Goal: Information Seeking & Learning: Learn about a topic

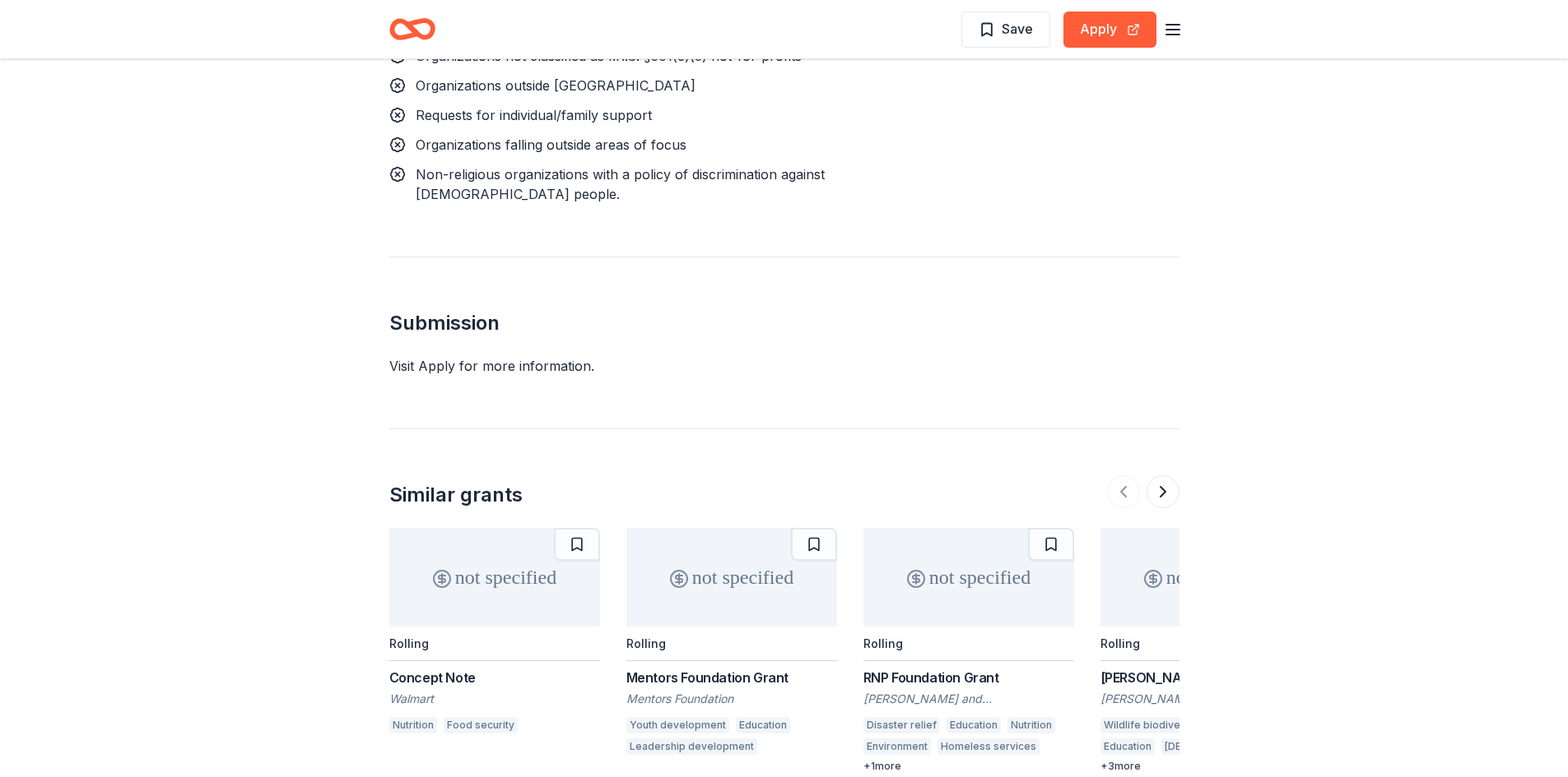
scroll to position [1458, 0]
click at [1160, 475] on button at bounding box center [1163, 491] width 33 height 33
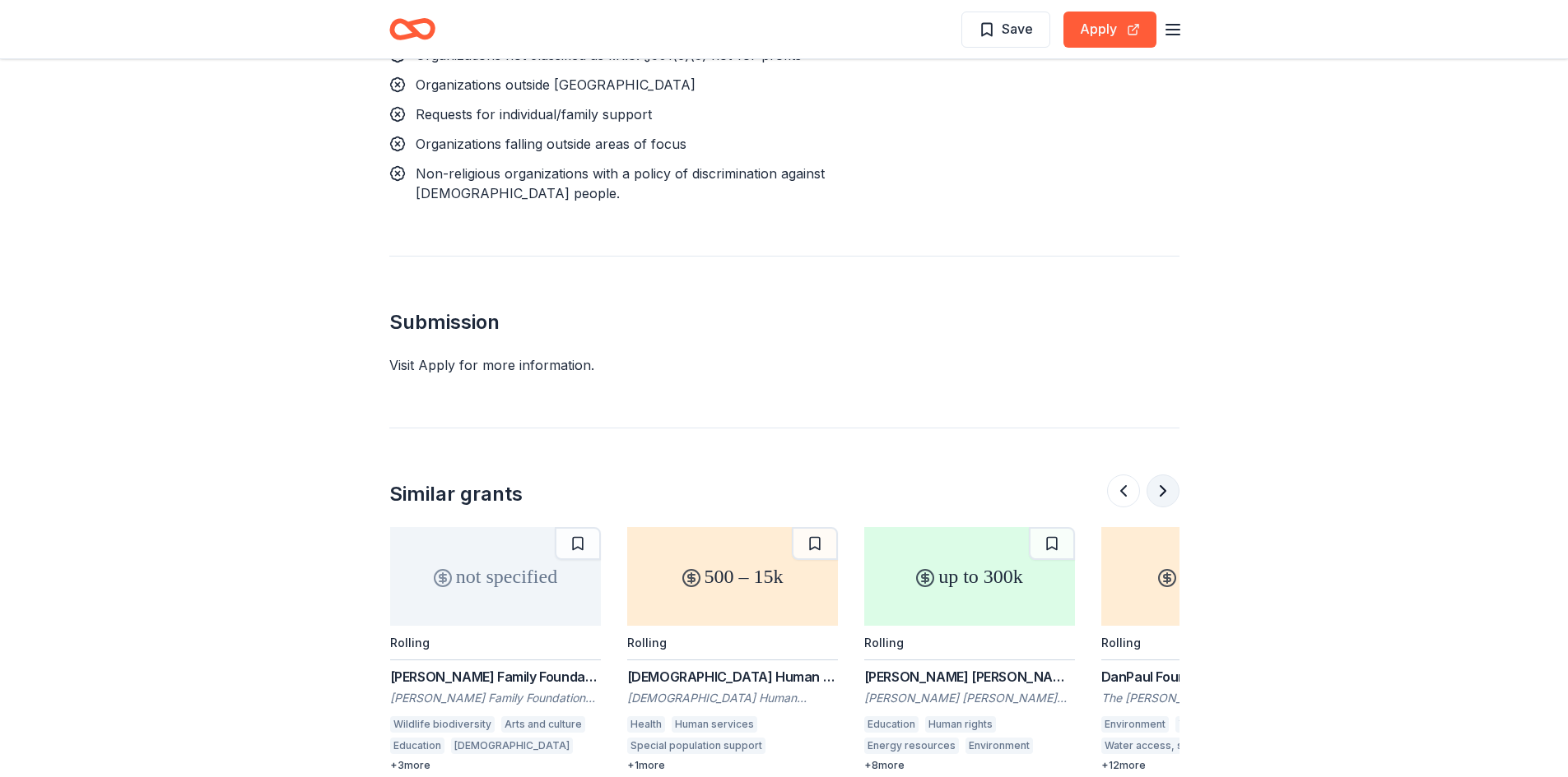
scroll to position [0, 711]
click at [1160, 475] on button at bounding box center [1163, 491] width 33 height 33
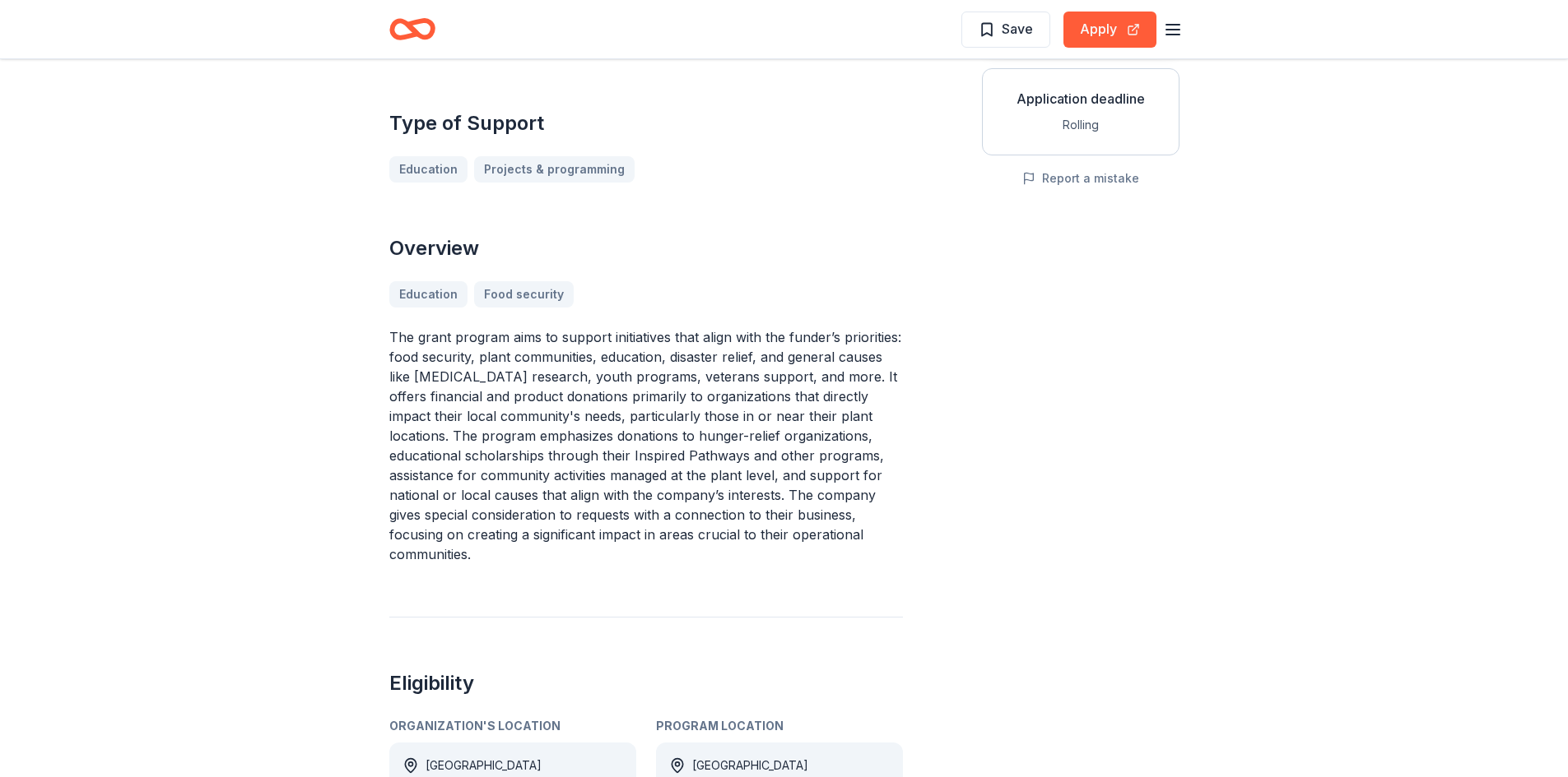
scroll to position [0, 0]
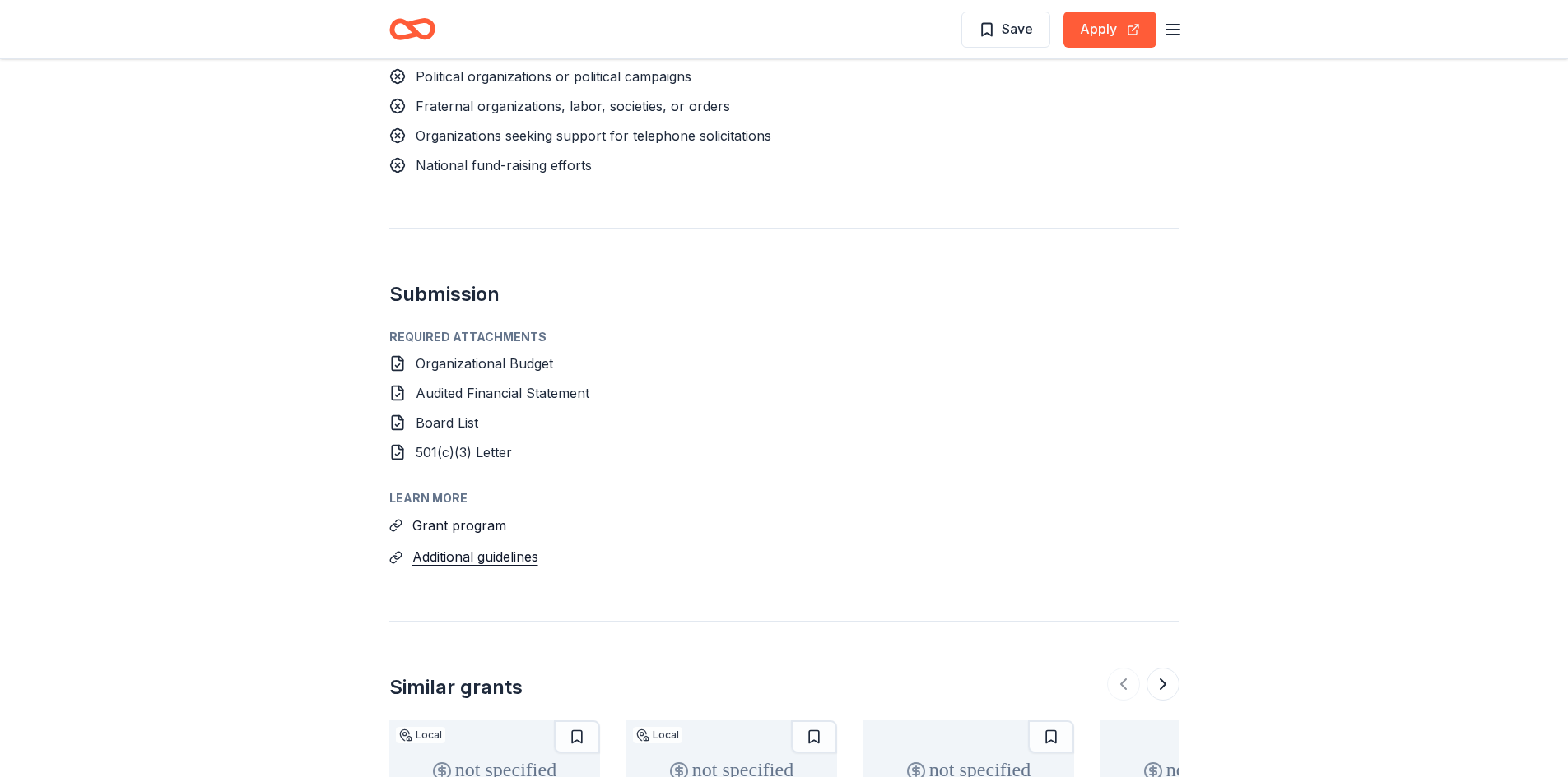
scroll to position [1691, 0]
drag, startPoint x: 661, startPoint y: 544, endPoint x: 610, endPoint y: 228, distance: 320.1
drag, startPoint x: 512, startPoint y: 401, endPoint x: 502, endPoint y: 119, distance: 282.2
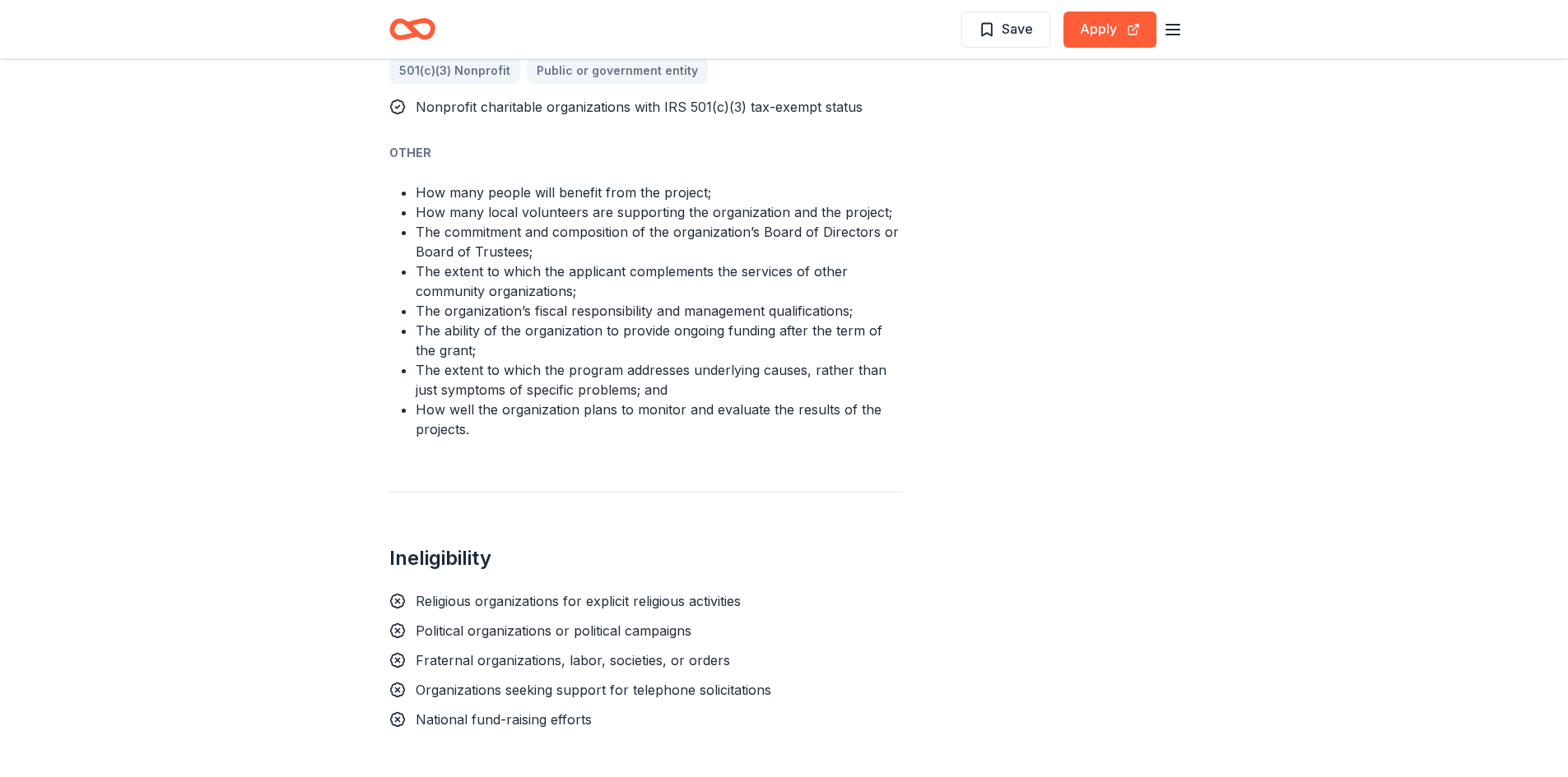
scroll to position [1134, 0]
drag, startPoint x: 568, startPoint y: 392, endPoint x: 440, endPoint y: 242, distance: 197.2
click at [440, 242] on ul "How many people will benefit from the project; How many local volunteers are su…" at bounding box center [646, 311] width 514 height 256
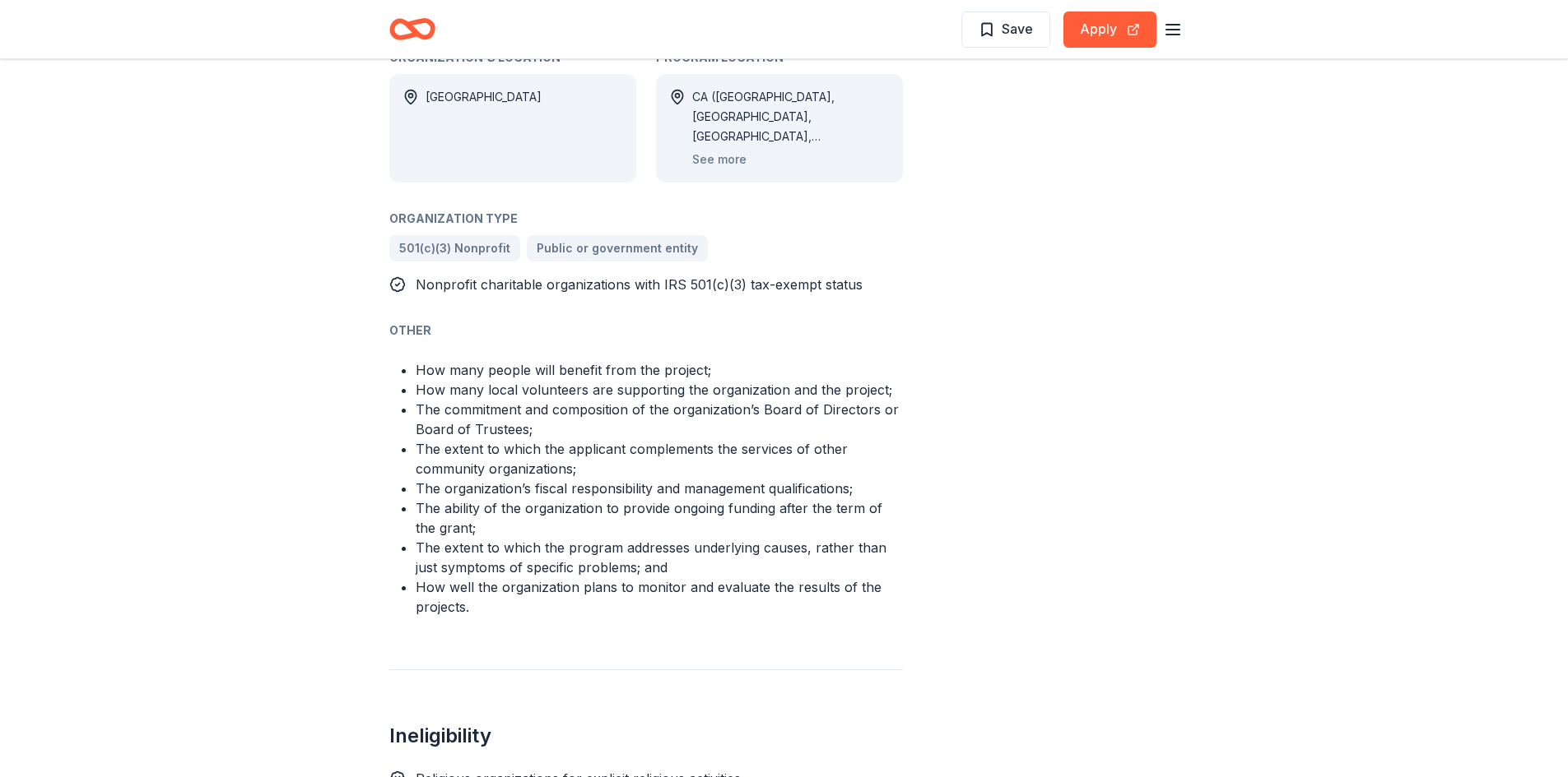
scroll to position [933, 0]
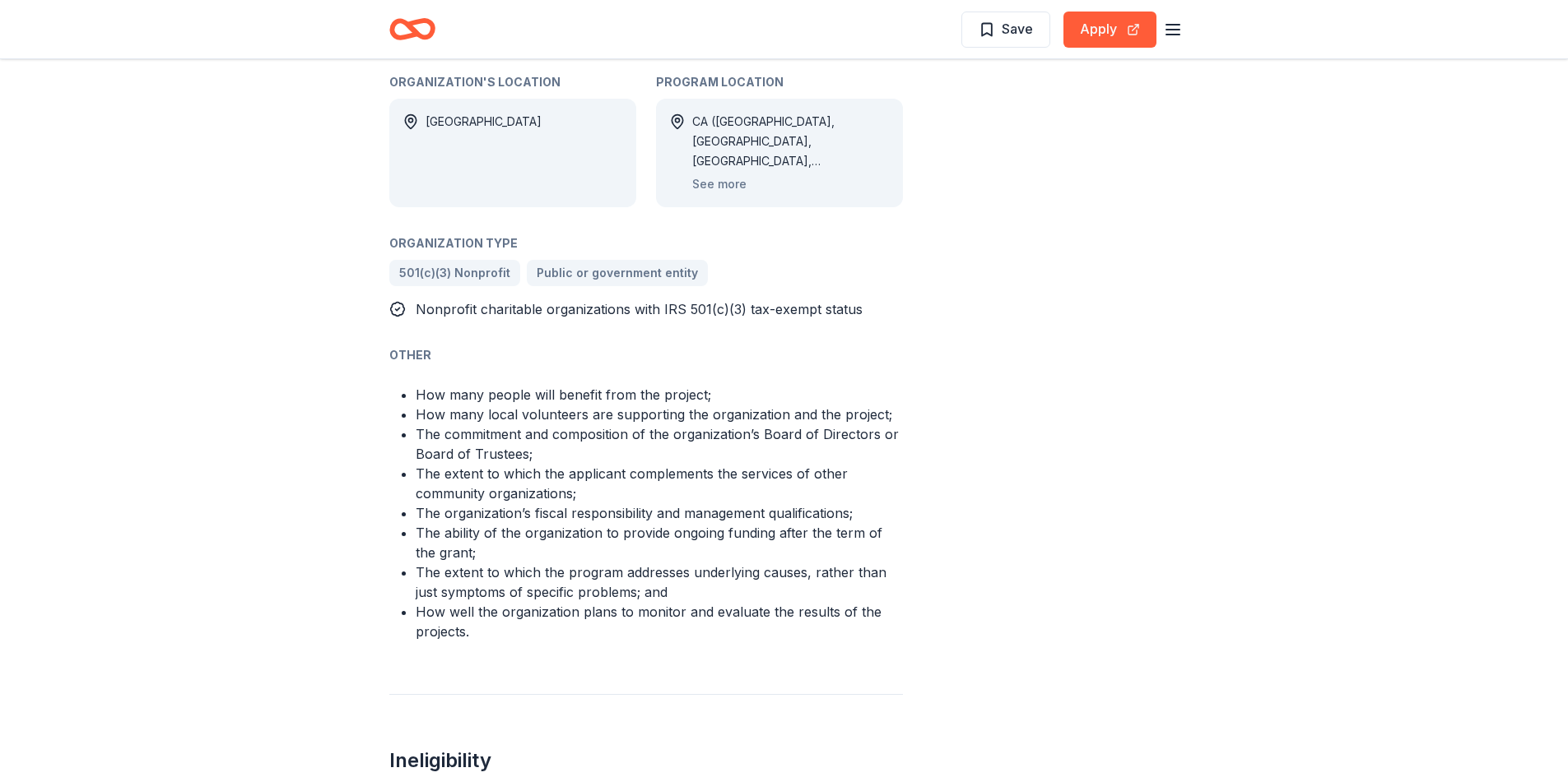
drag, startPoint x: 486, startPoint y: 589, endPoint x: 483, endPoint y: 309, distance: 280.0
click at [483, 345] on div "Other How many people will benefit from the project; How many local volunteers …" at bounding box center [646, 493] width 514 height 296
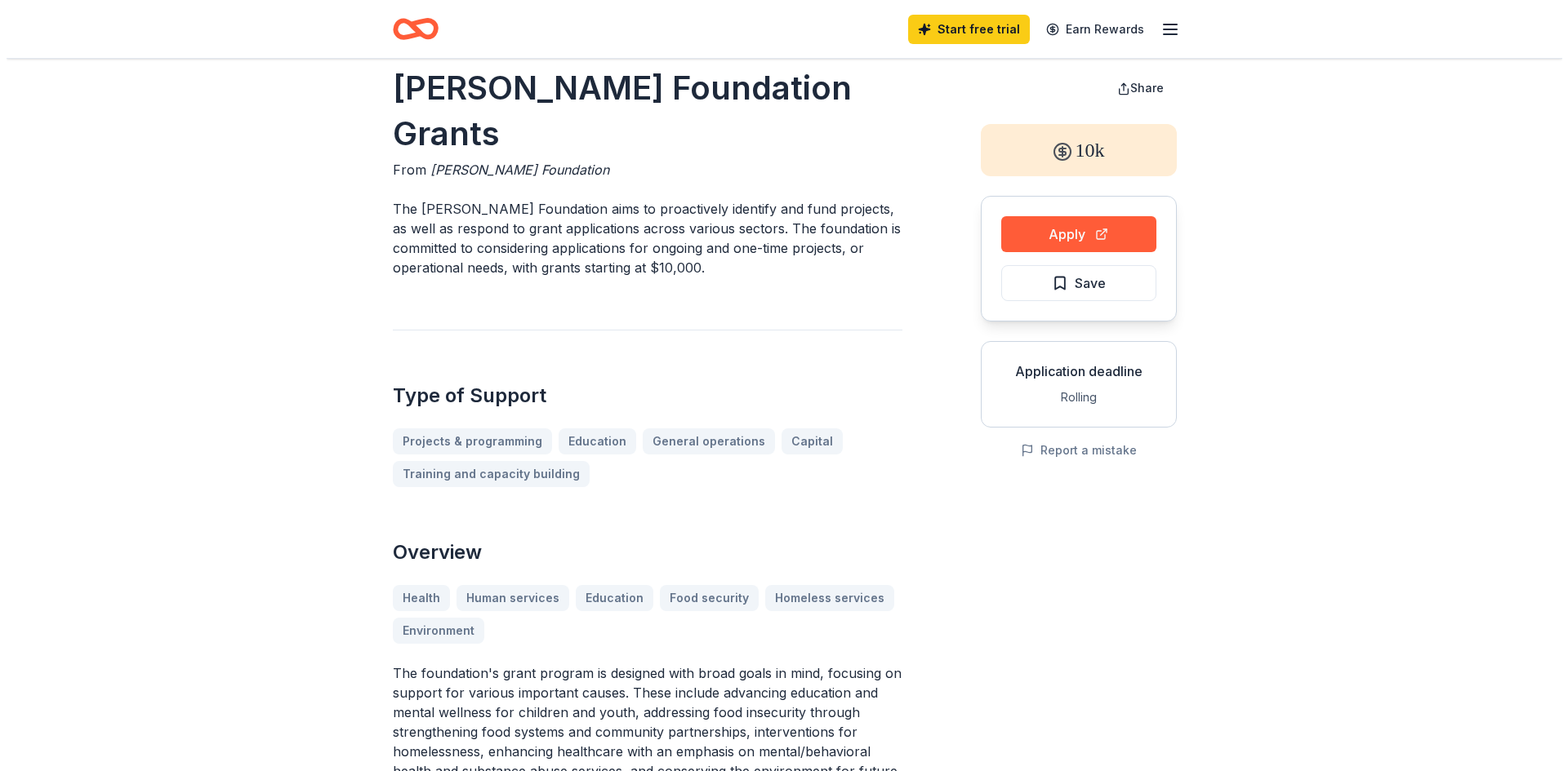
scroll to position [0, 0]
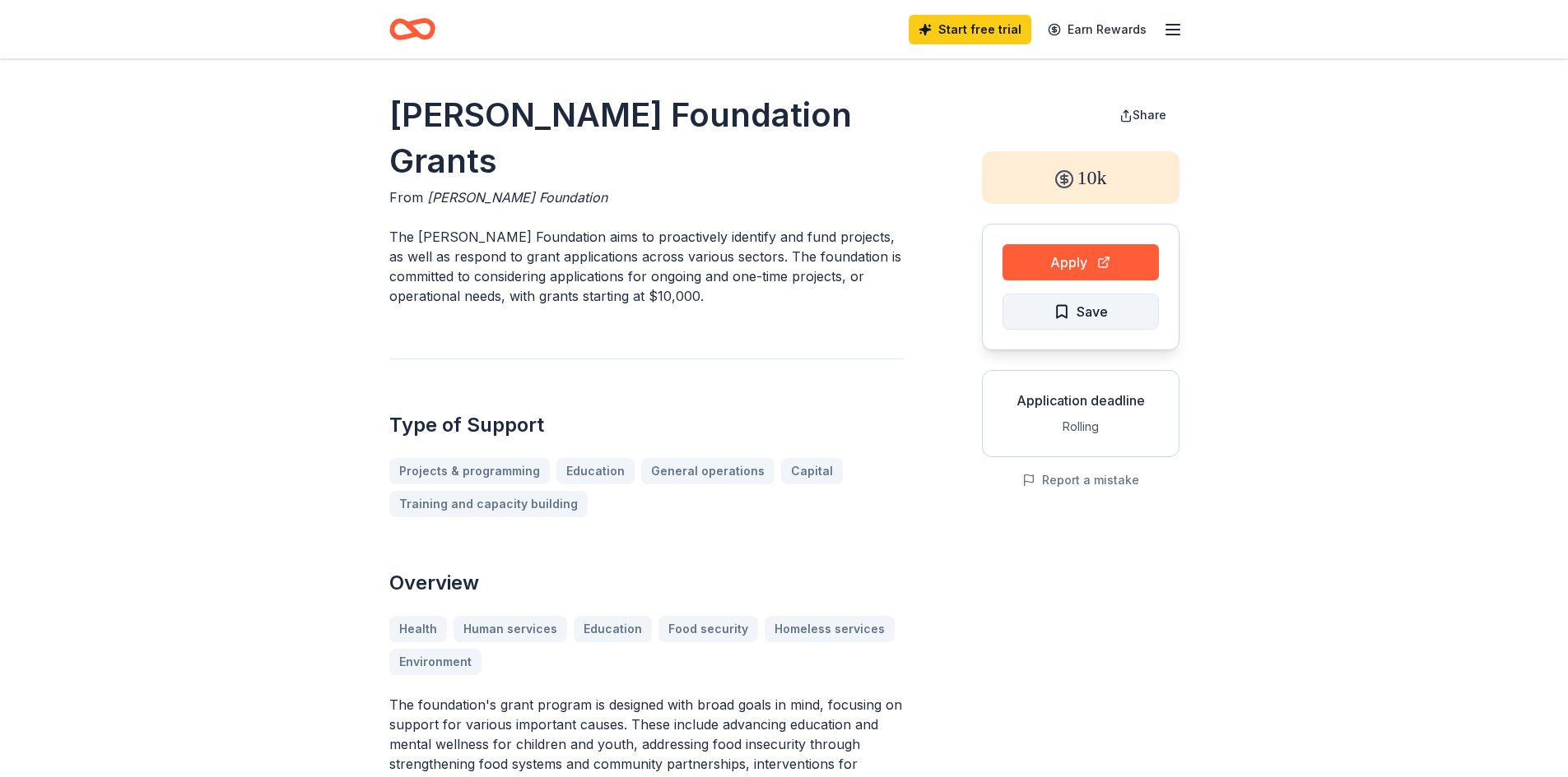
click at [1103, 311] on span "Save" at bounding box center [1092, 311] width 31 height 22
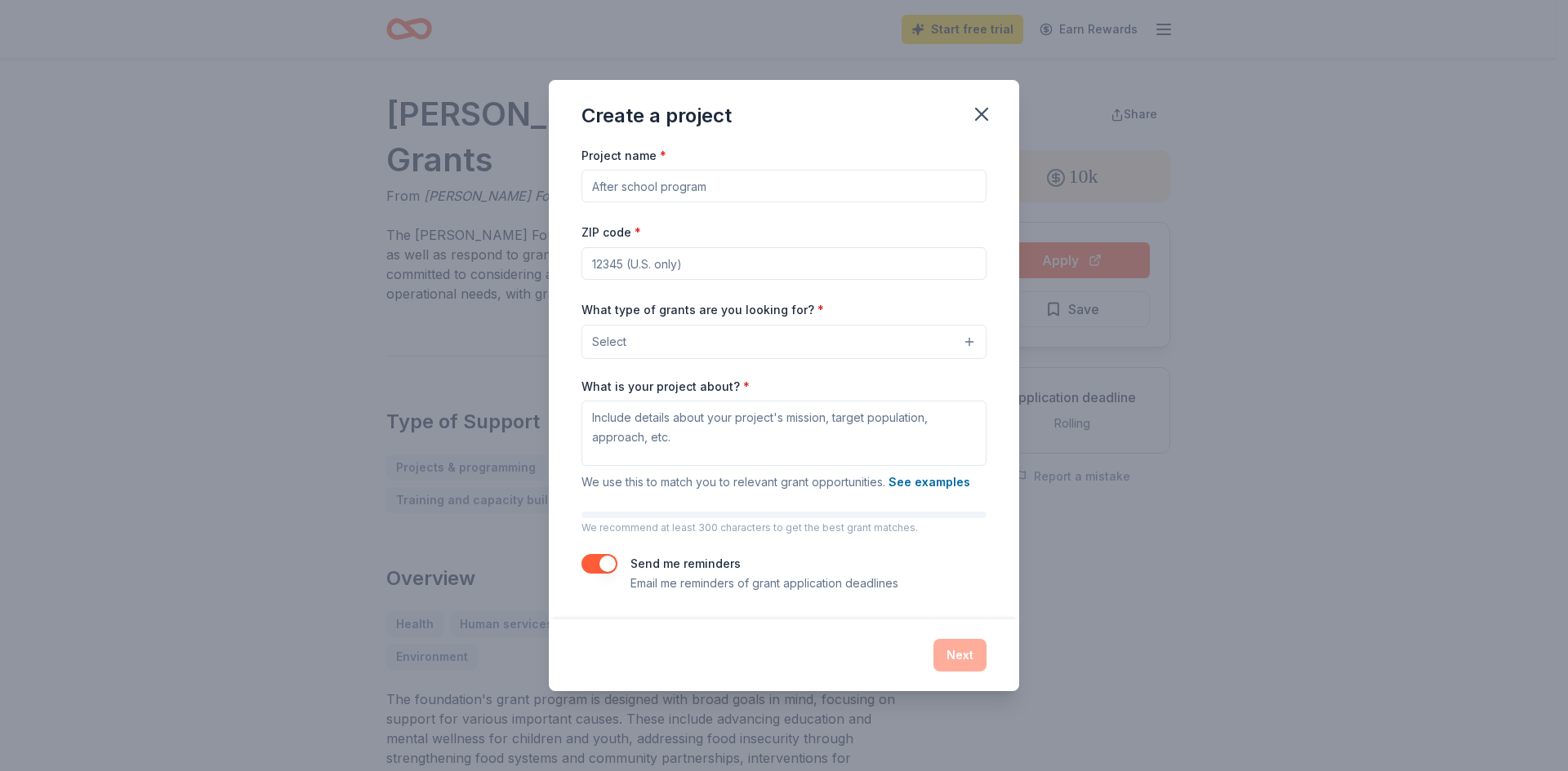
click at [774, 342] on button "Select" at bounding box center [784, 342] width 405 height 34
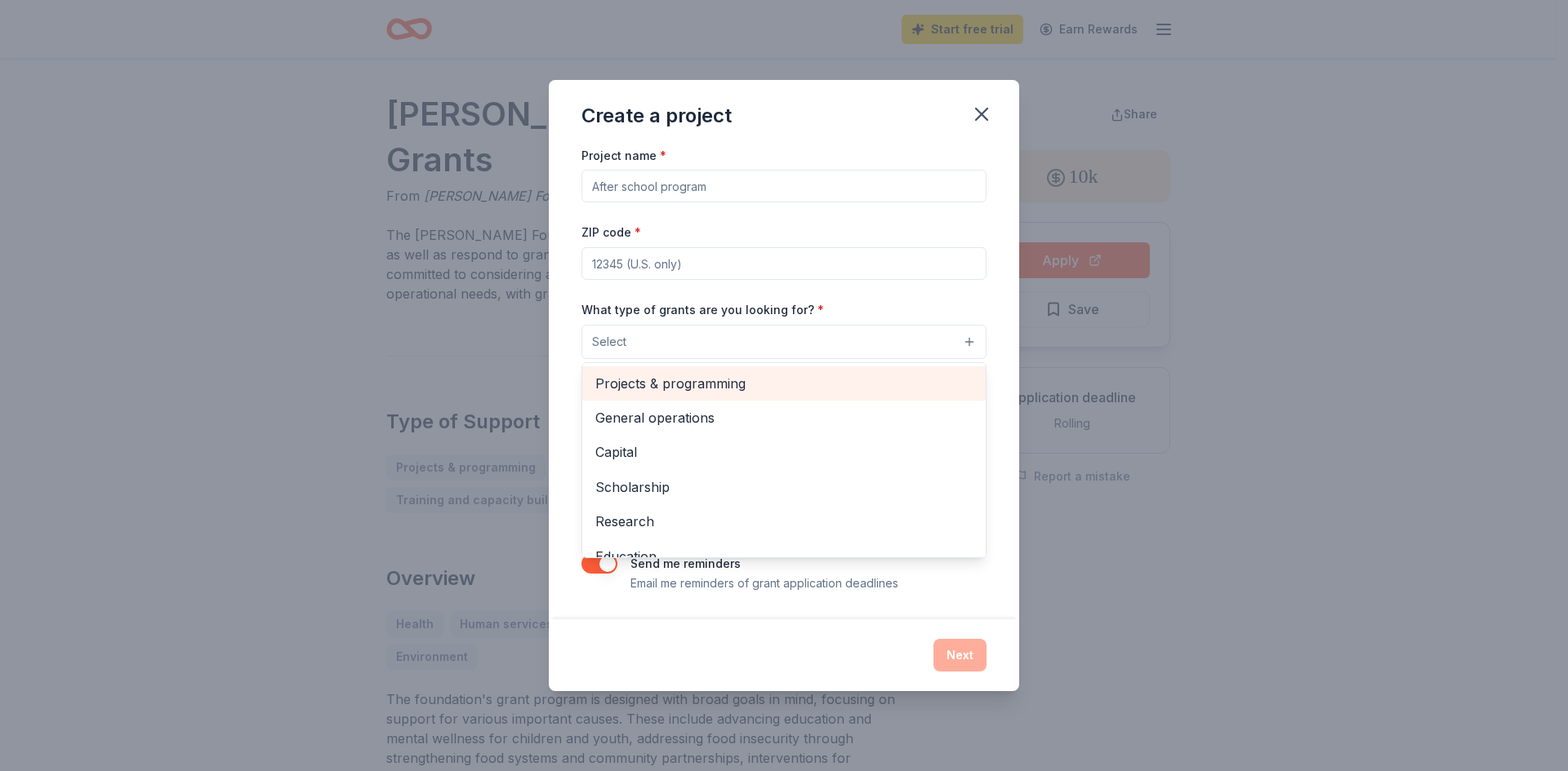
click at [791, 389] on span "Projects & programming" at bounding box center [784, 383] width 377 height 22
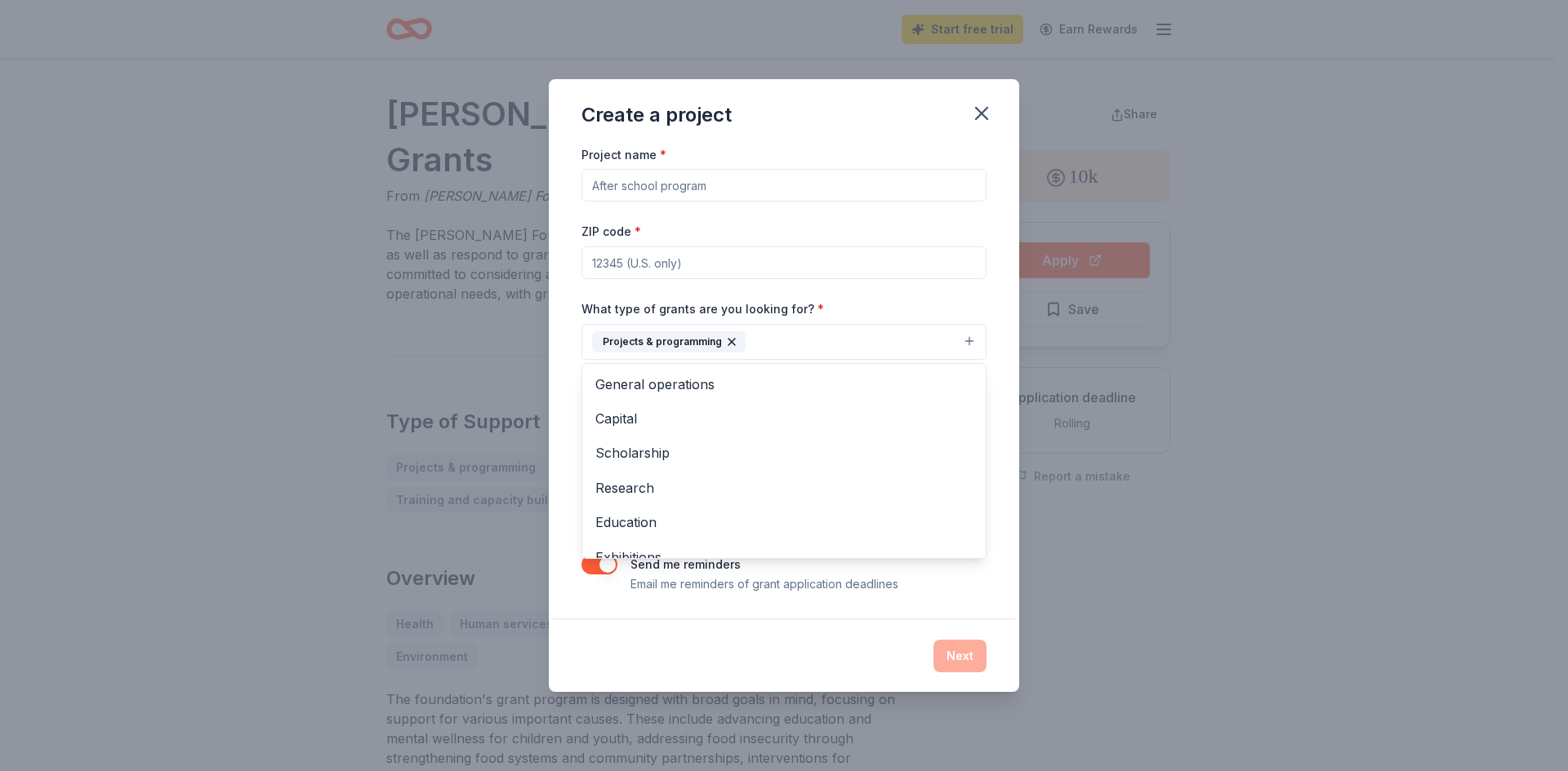
click at [981, 116] on div "Create a project Project name * ZIP code * What type of grants are you looking …" at bounding box center [784, 386] width 470 height 613
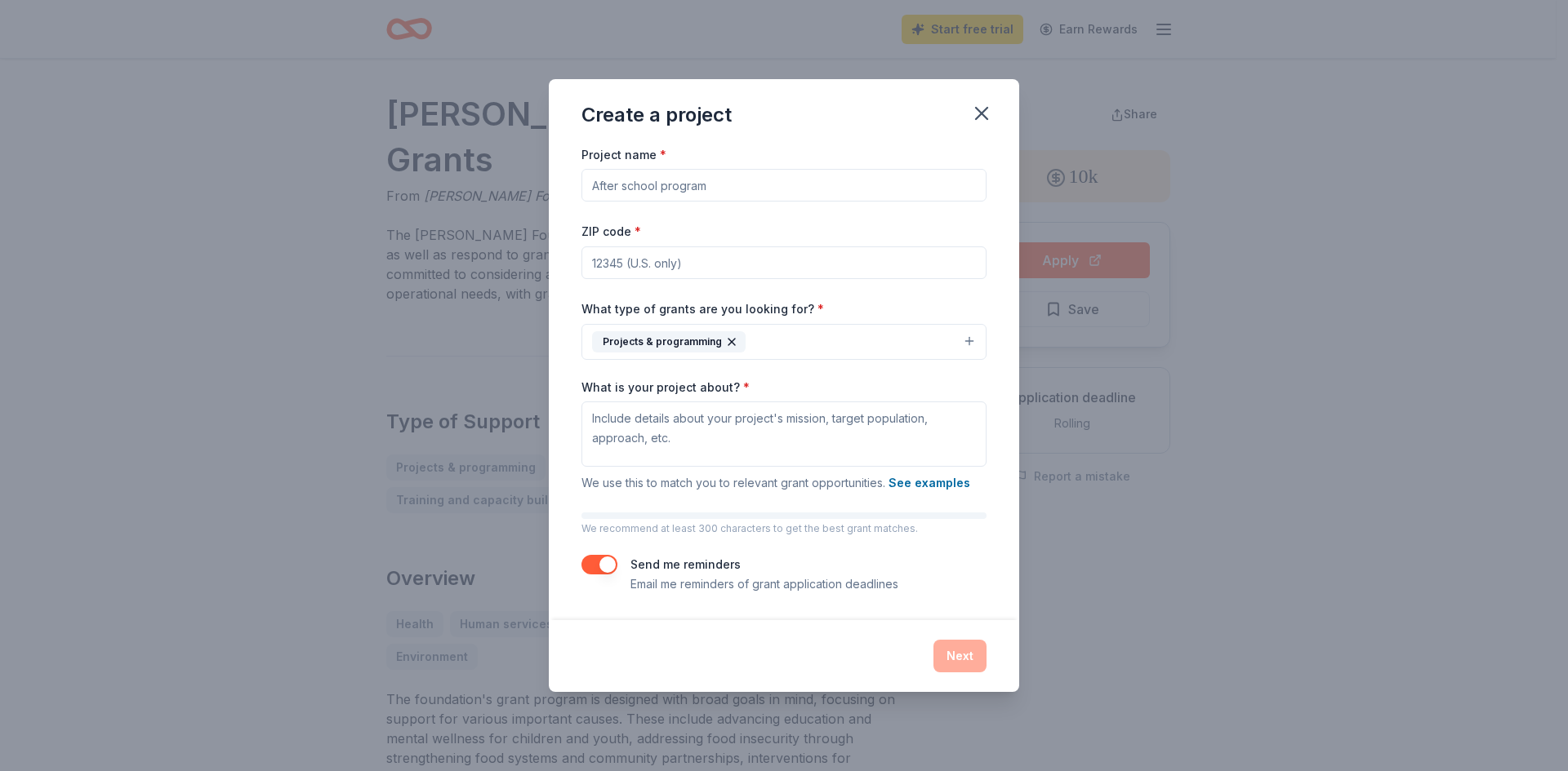
click at [981, 116] on icon "button" at bounding box center [981, 113] width 22 height 22
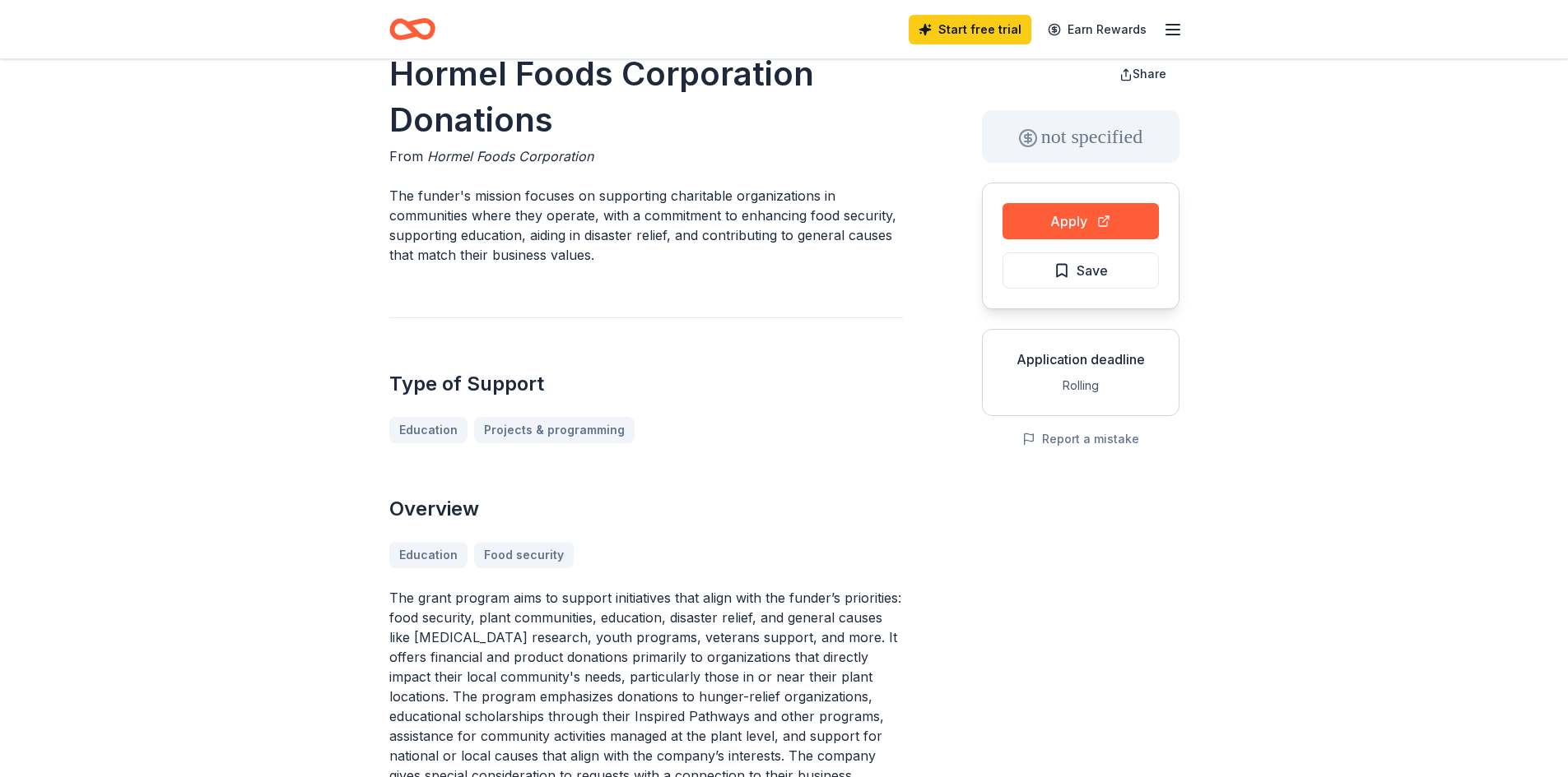
scroll to position [44, 0]
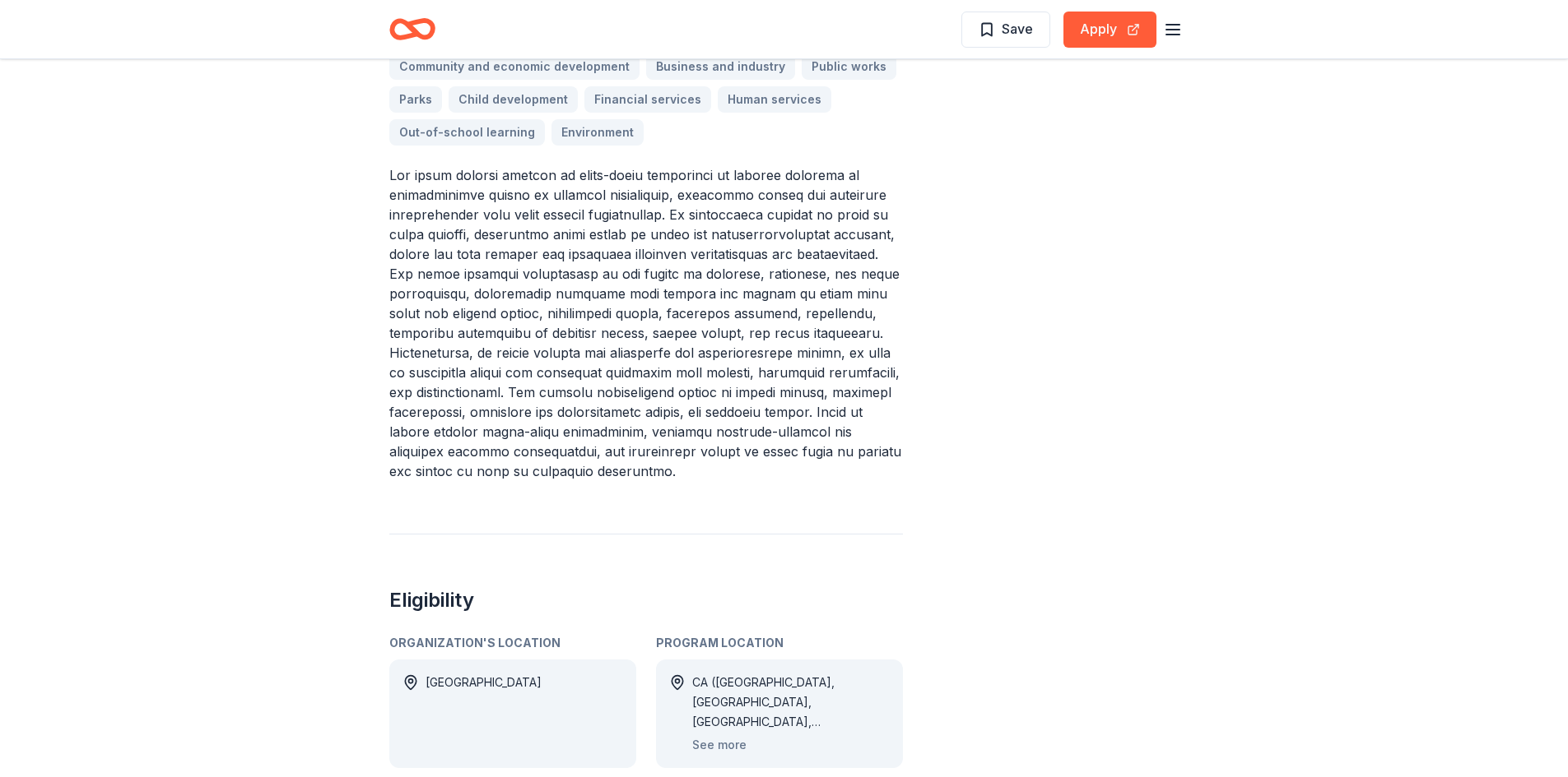
scroll to position [761, 0]
click at [710, 734] on button "See more" at bounding box center [719, 744] width 54 height 20
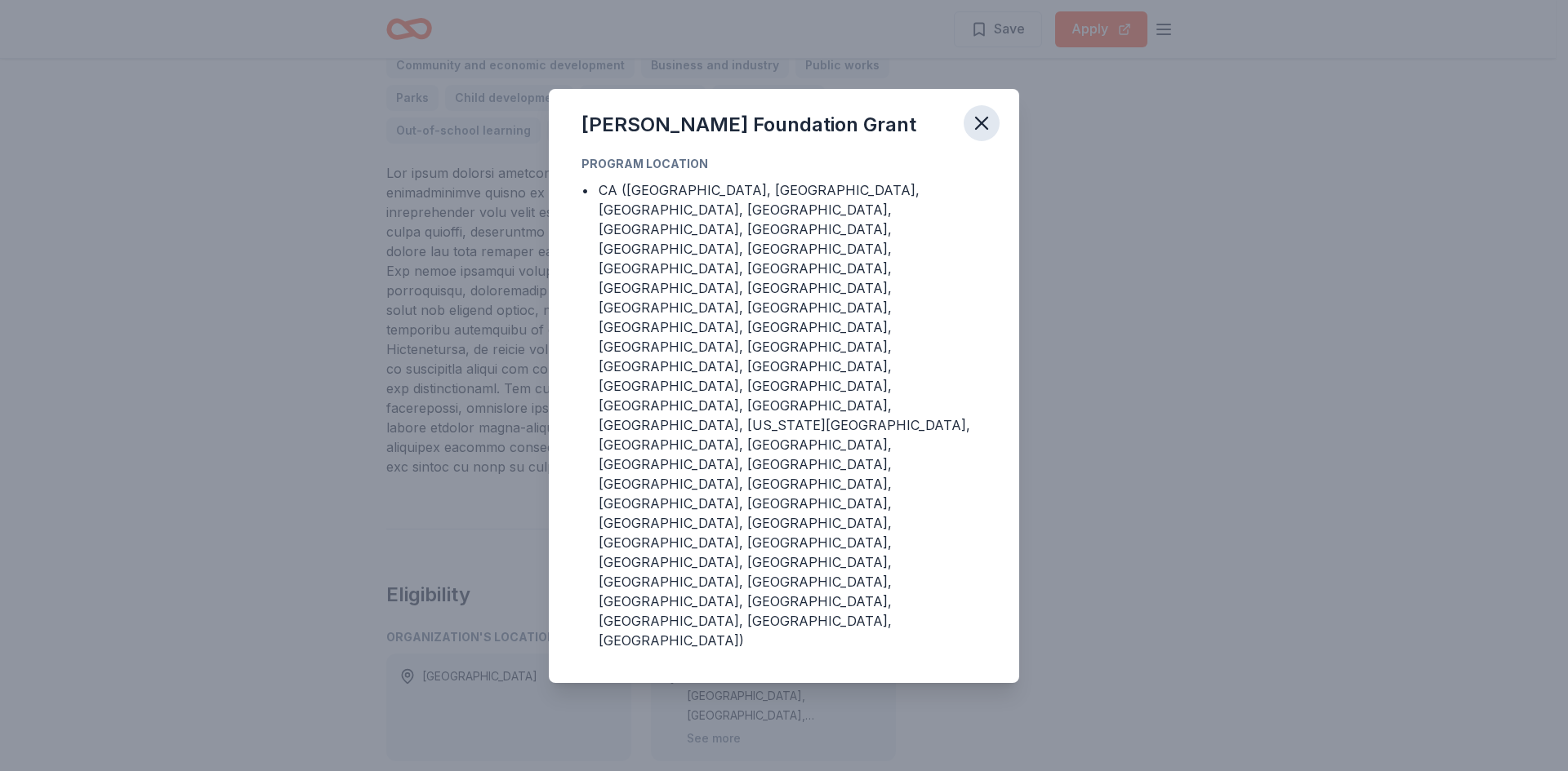
click at [982, 129] on icon "button" at bounding box center [981, 122] width 11 height 11
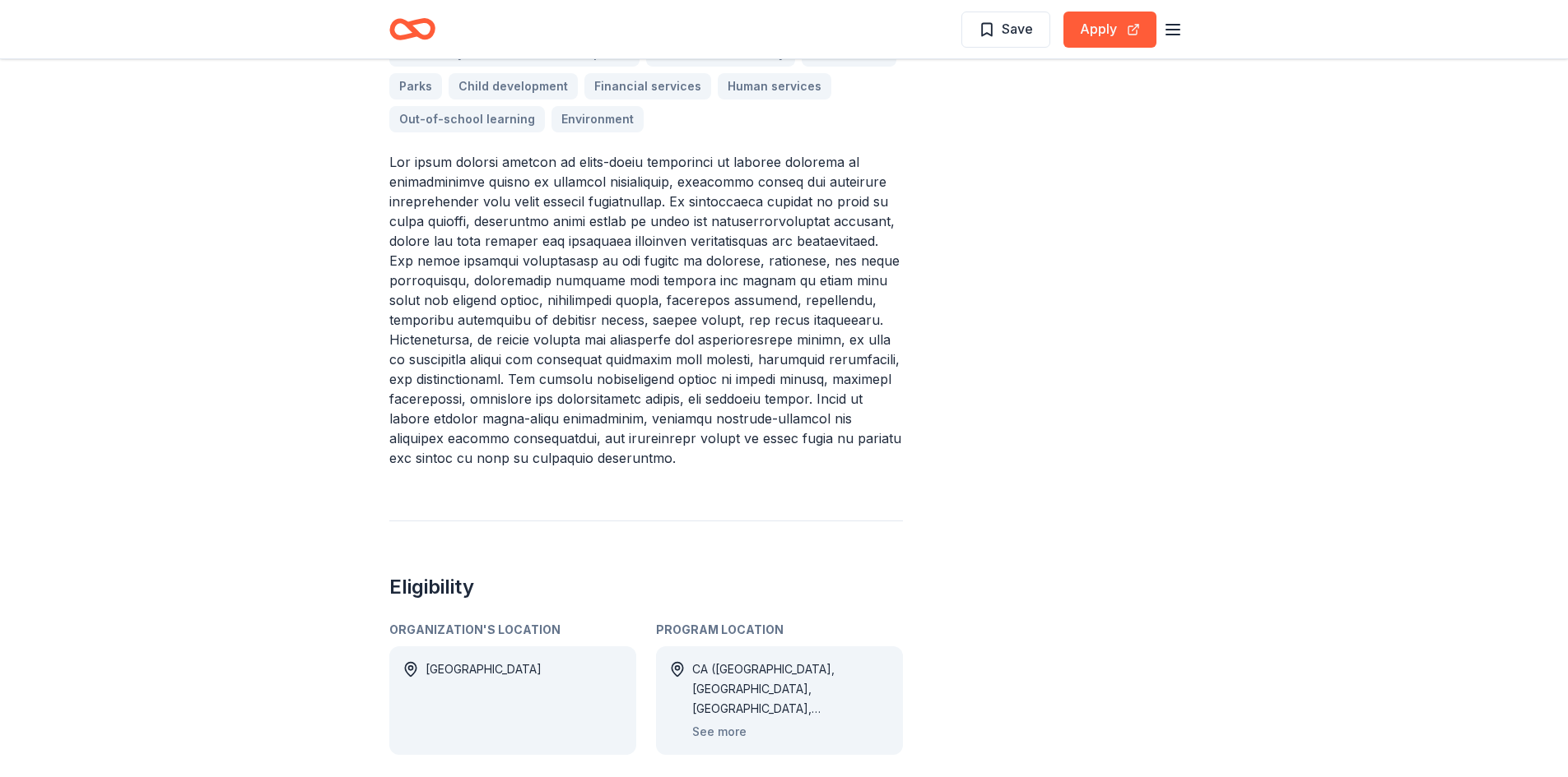
scroll to position [574, 0]
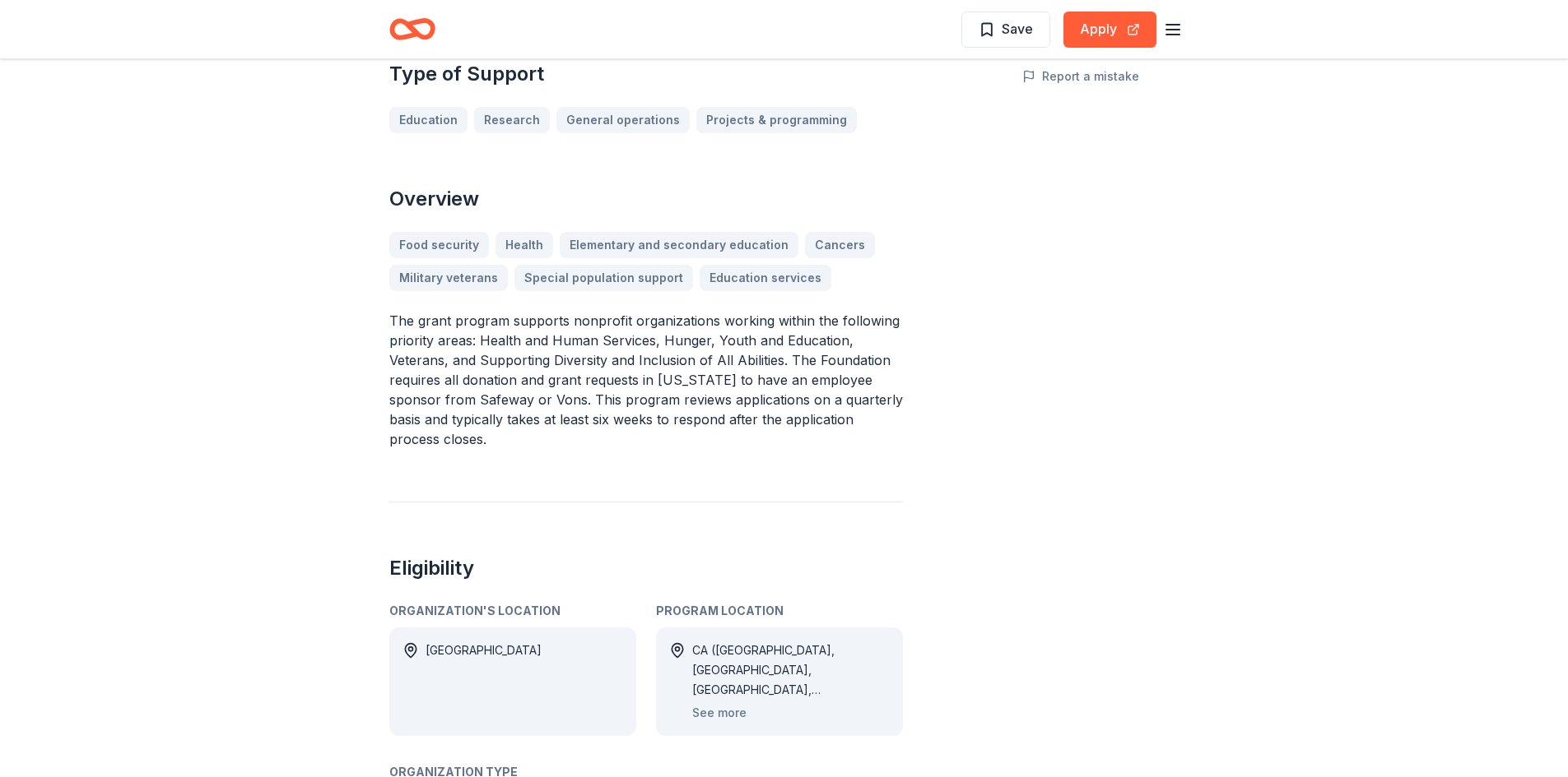
scroll to position [405, 0]
click at [715, 702] on button "See more" at bounding box center [719, 712] width 54 height 20
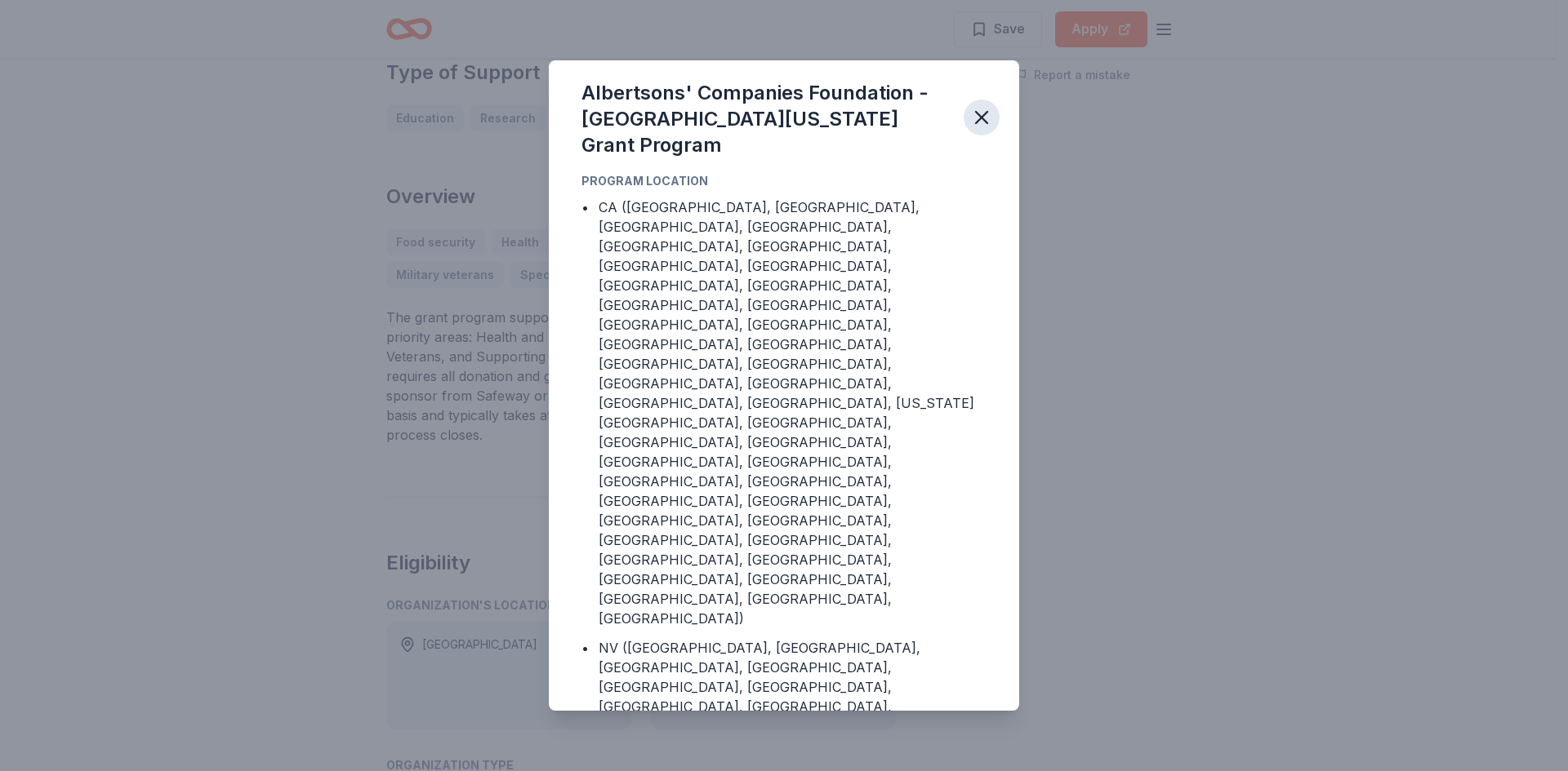
click at [974, 129] on icon "button" at bounding box center [981, 117] width 22 height 22
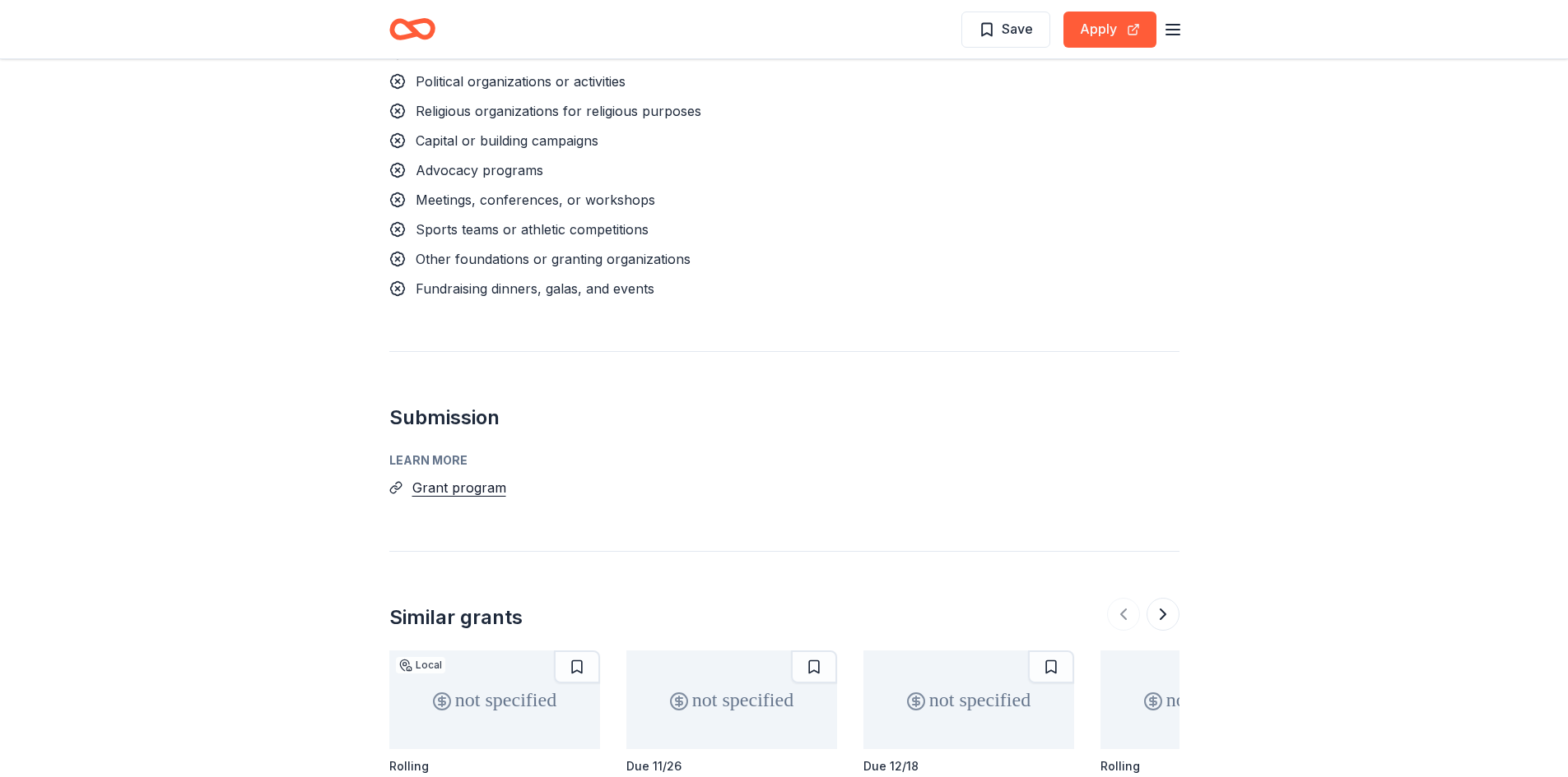
scroll to position [1573, 0]
click at [453, 476] on button "Grant program" at bounding box center [459, 487] width 94 height 22
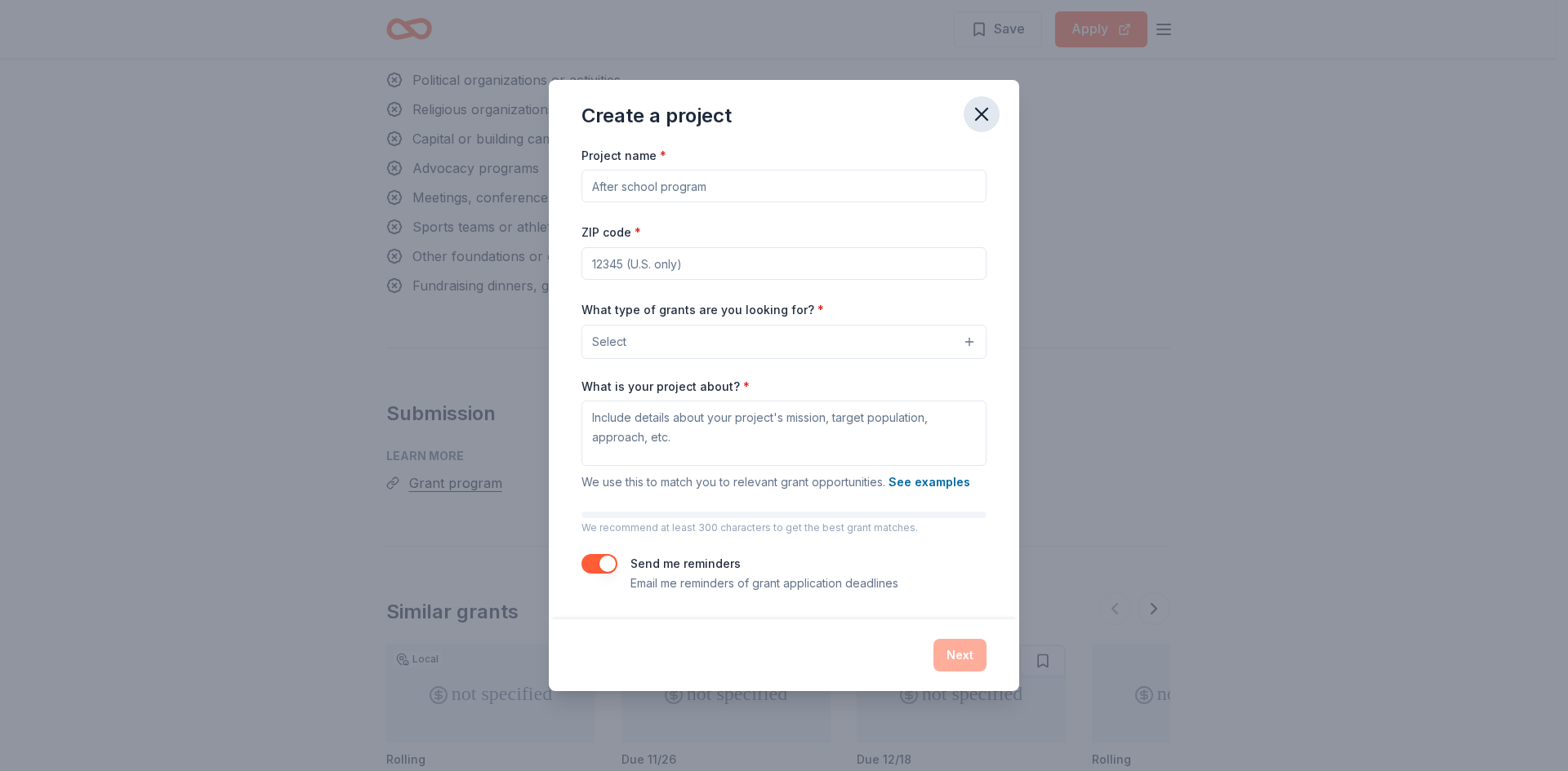
click at [981, 111] on icon "button" at bounding box center [981, 114] width 22 height 22
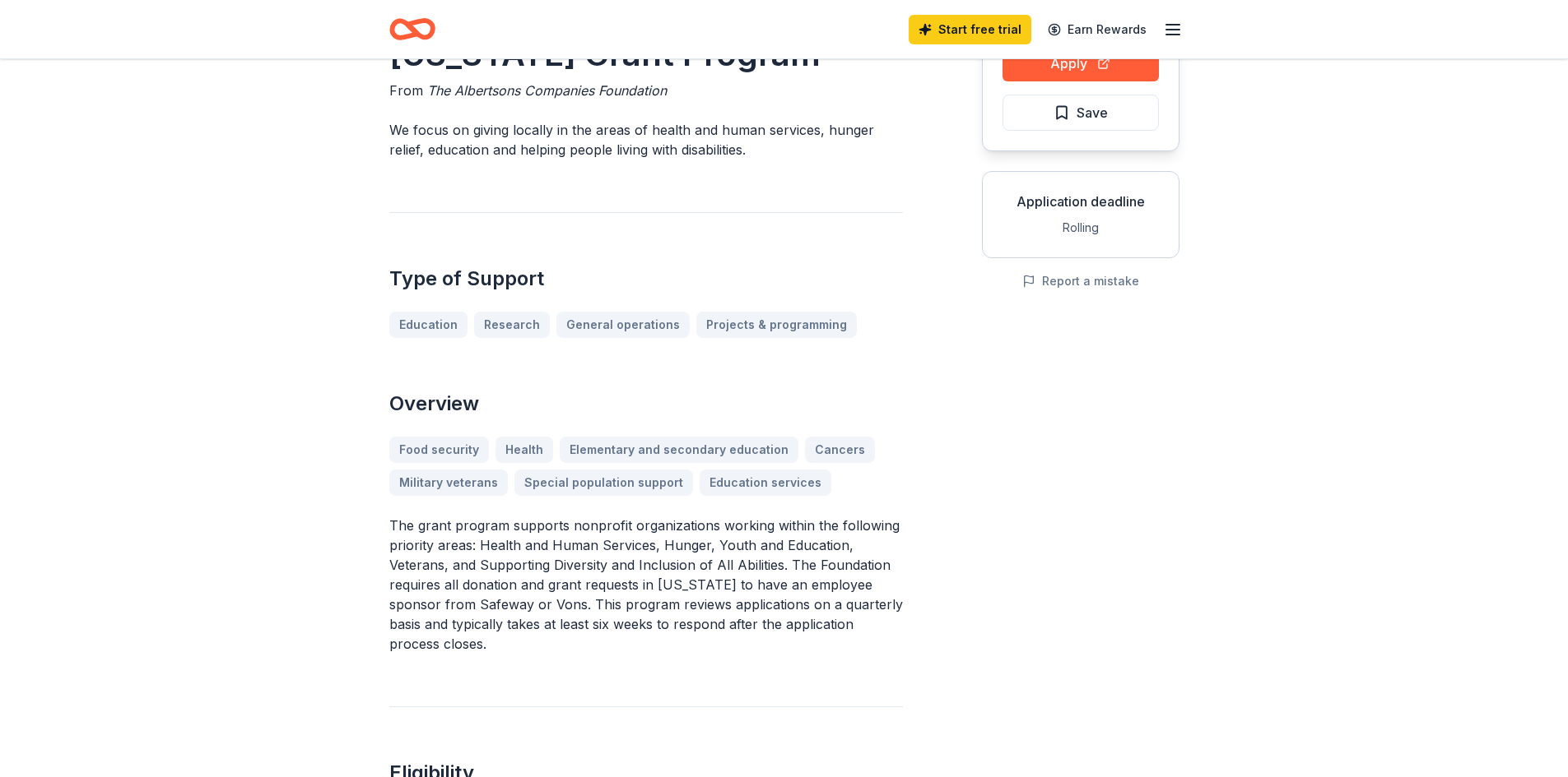
scroll to position [0, 0]
